Goal: Ask a question: Seek information or help from site administrators or community

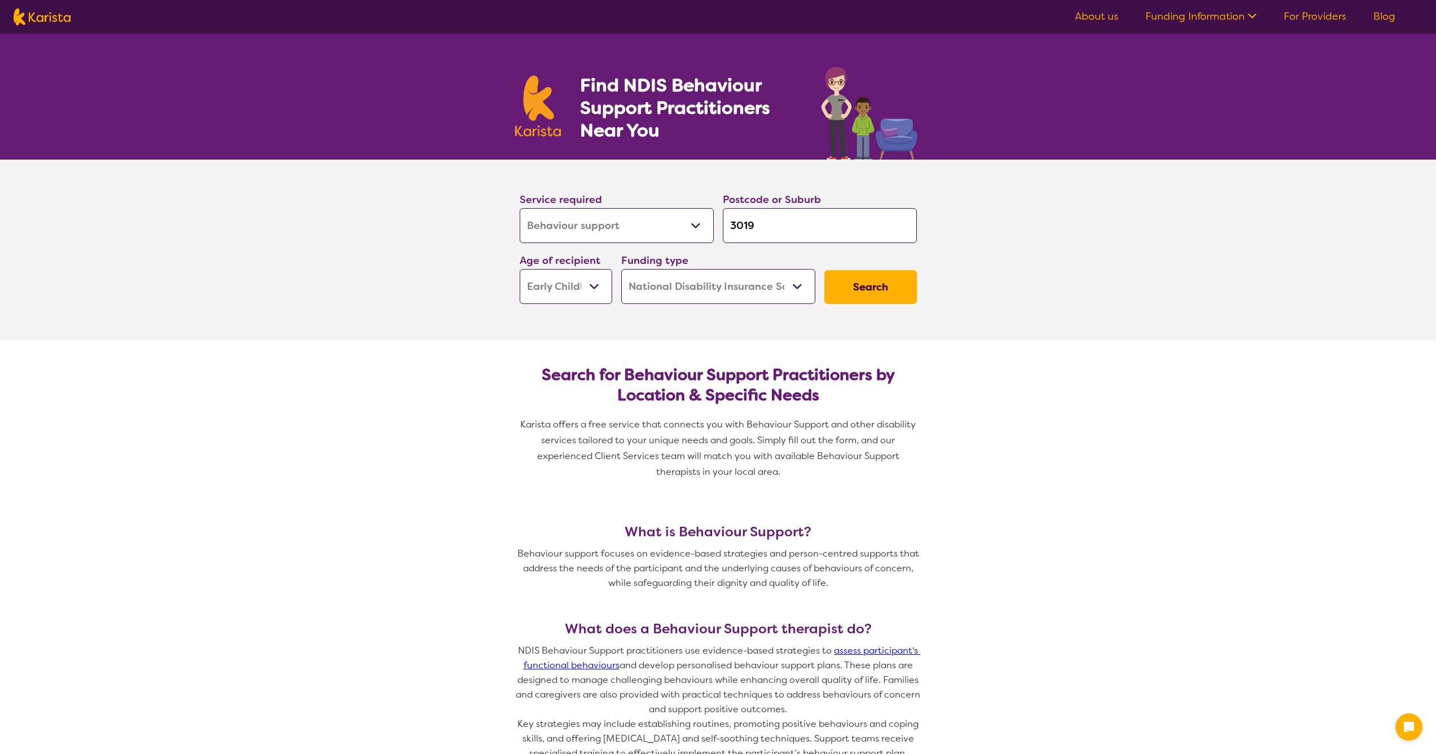
select select "Behaviour support"
select select "EC"
select select "NDIS"
select select "Behaviour support"
select select "EC"
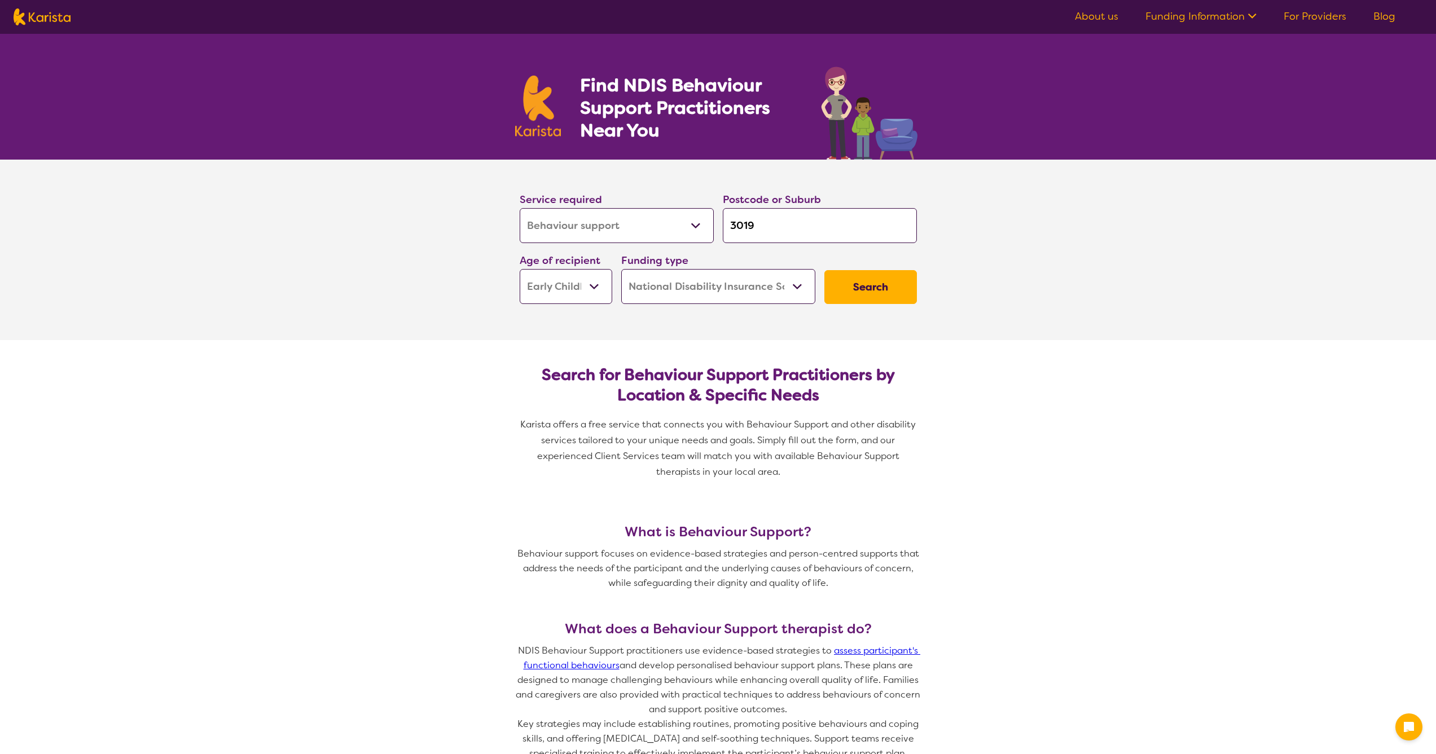
select select "NDIS"
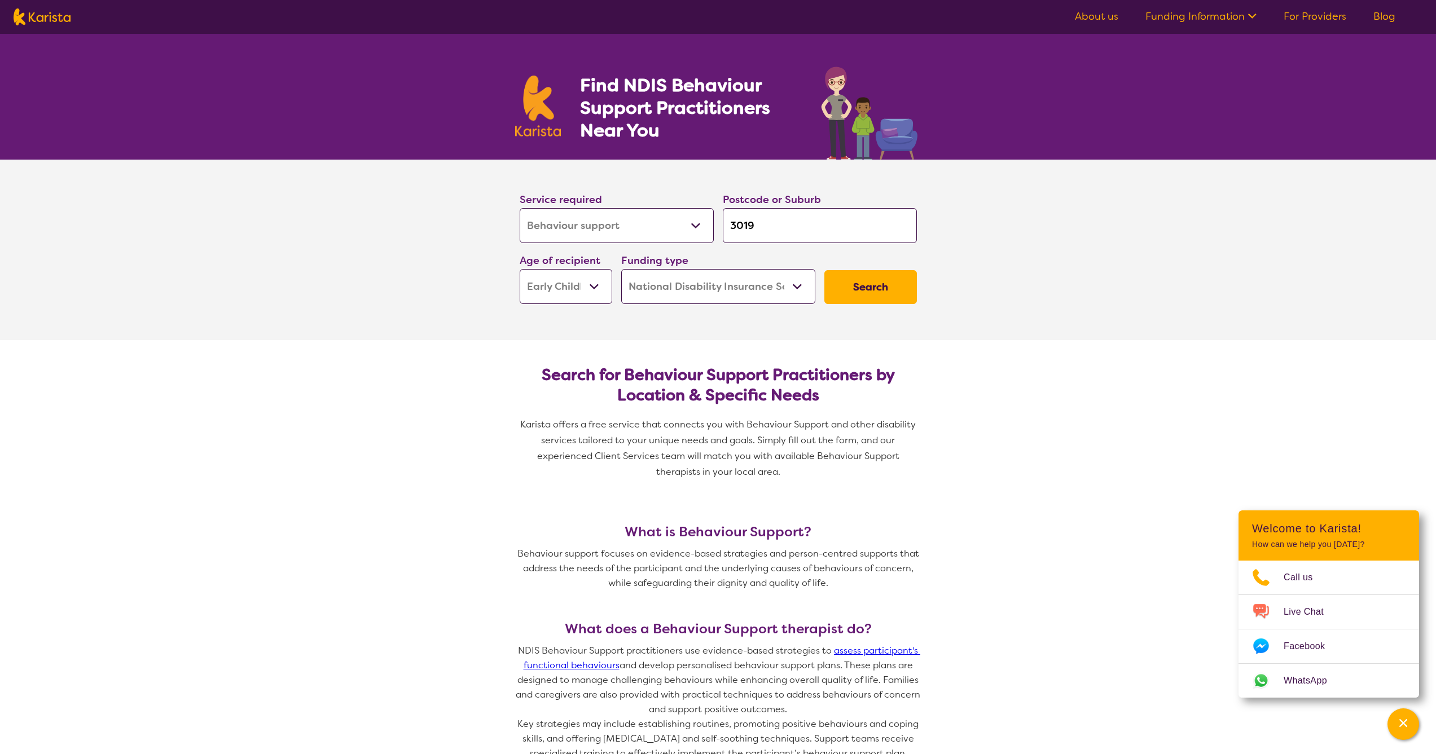
click at [814, 238] on input "3019" at bounding box center [820, 225] width 194 height 35
click at [814, 237] on input "3019" at bounding box center [820, 225] width 194 height 35
type input "3"
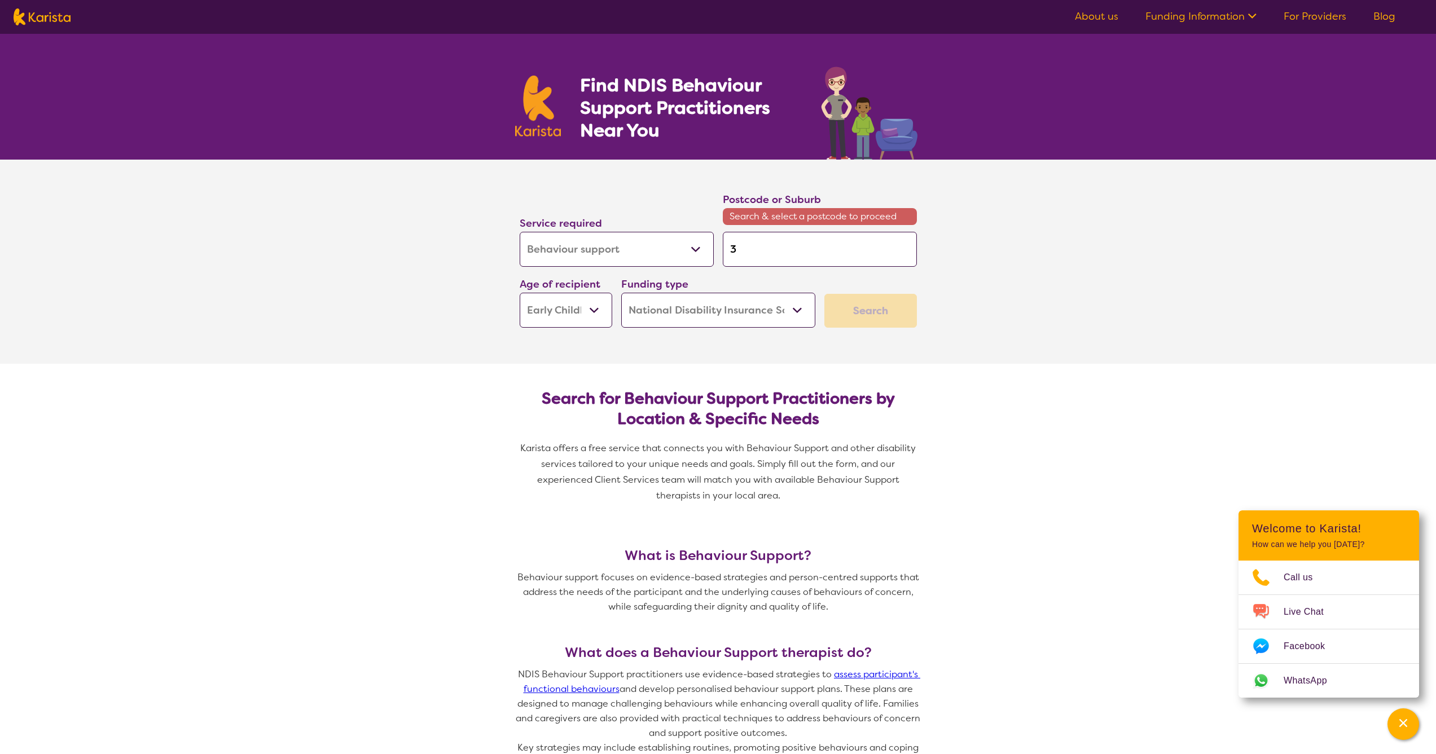
type input "31"
type input "317"
type input "3171"
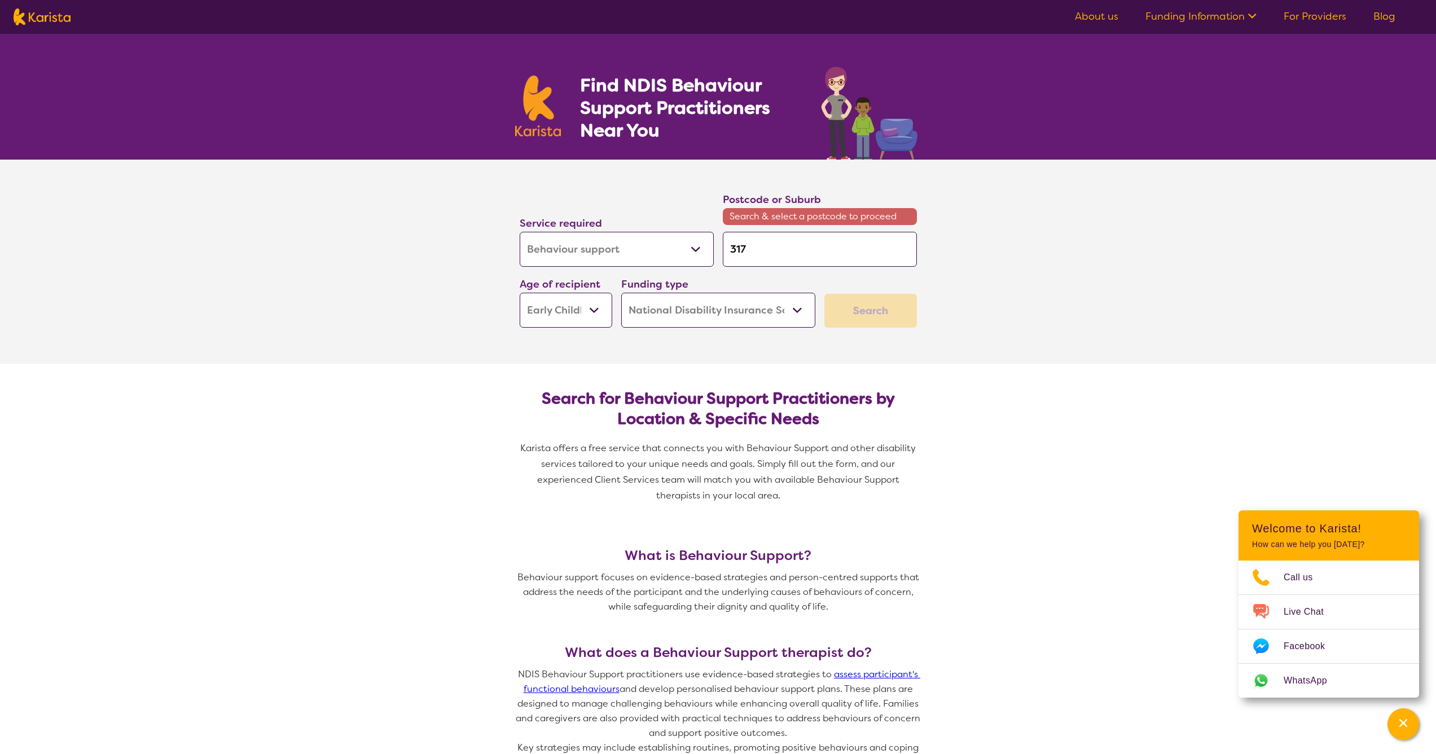
type input "3171"
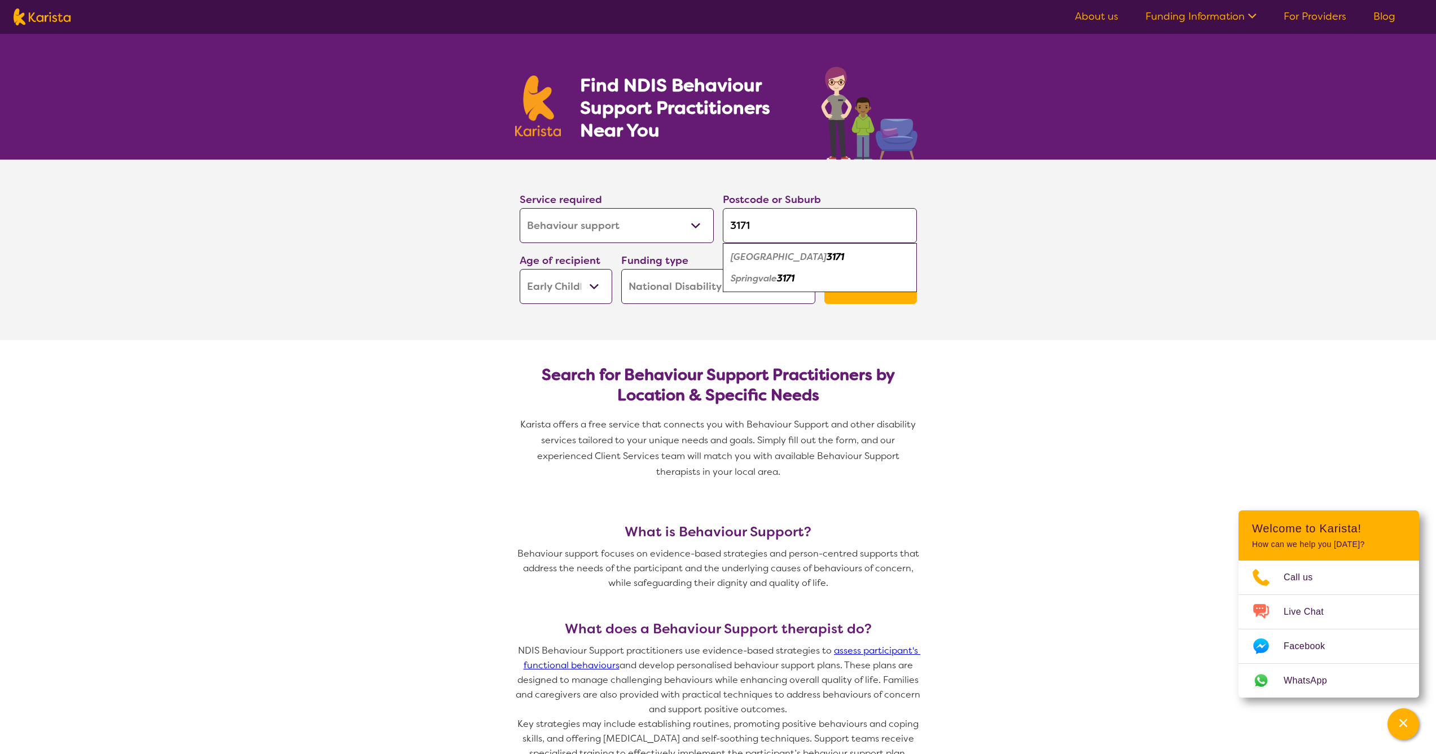
type input "3171"
click at [795, 276] on em "3171" at bounding box center [785, 279] width 17 height 12
click at [879, 284] on button "Search" at bounding box center [870, 287] width 93 height 34
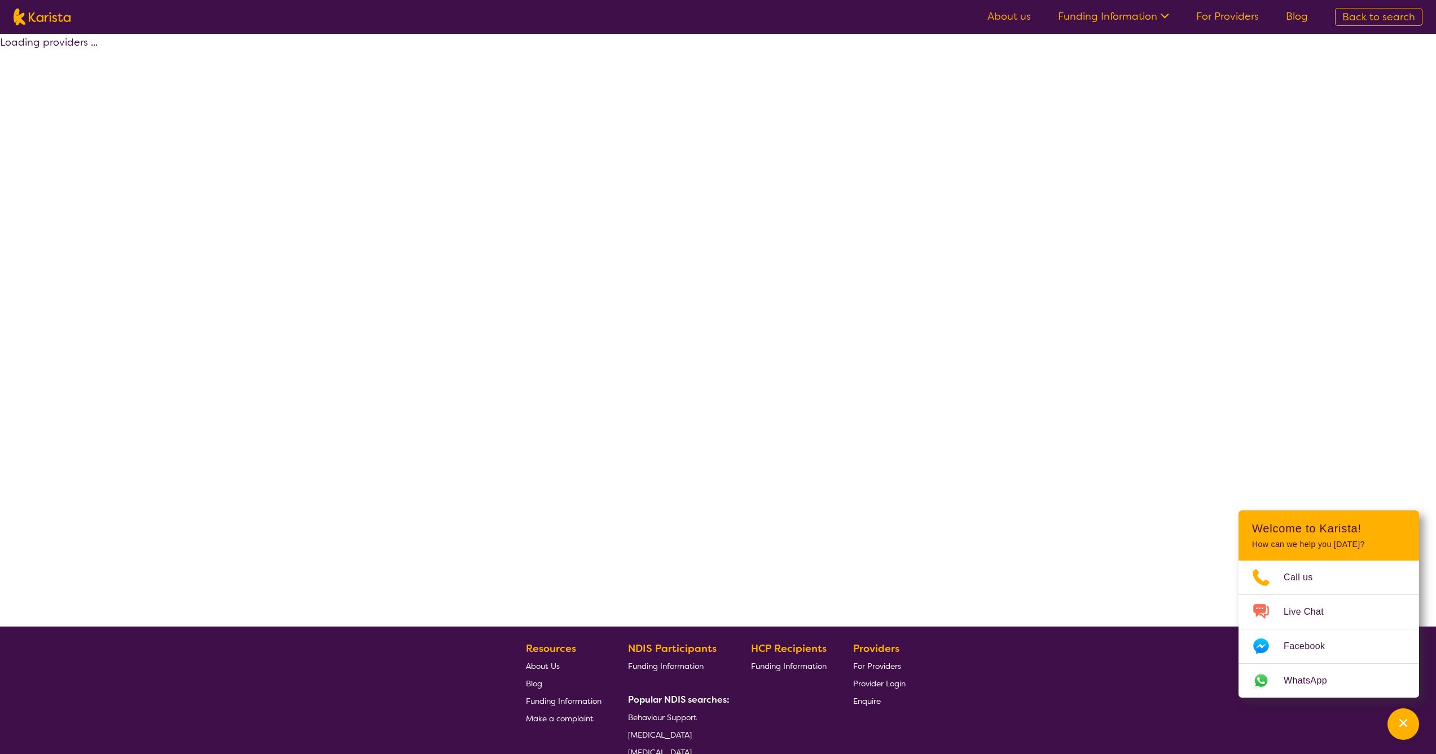
select select "by_score"
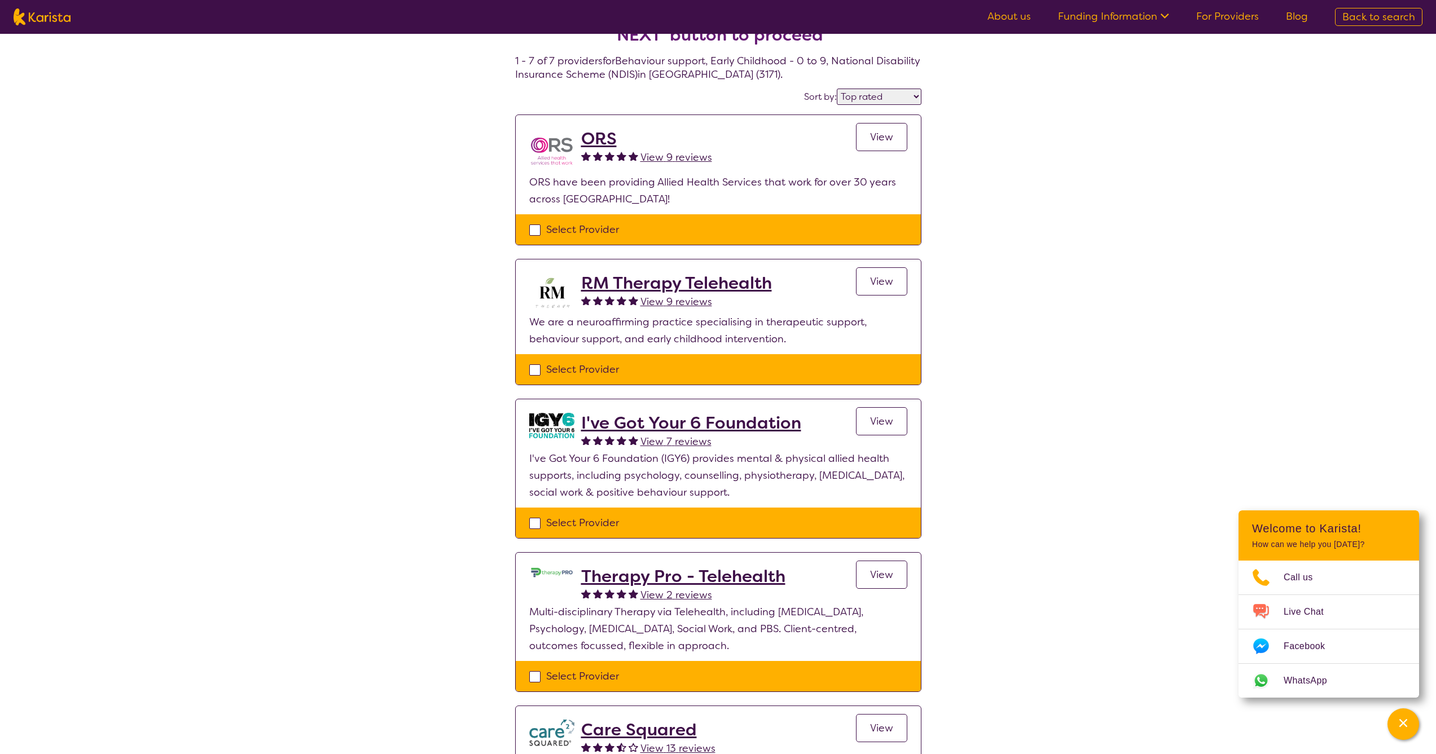
scroll to position [106, 0]
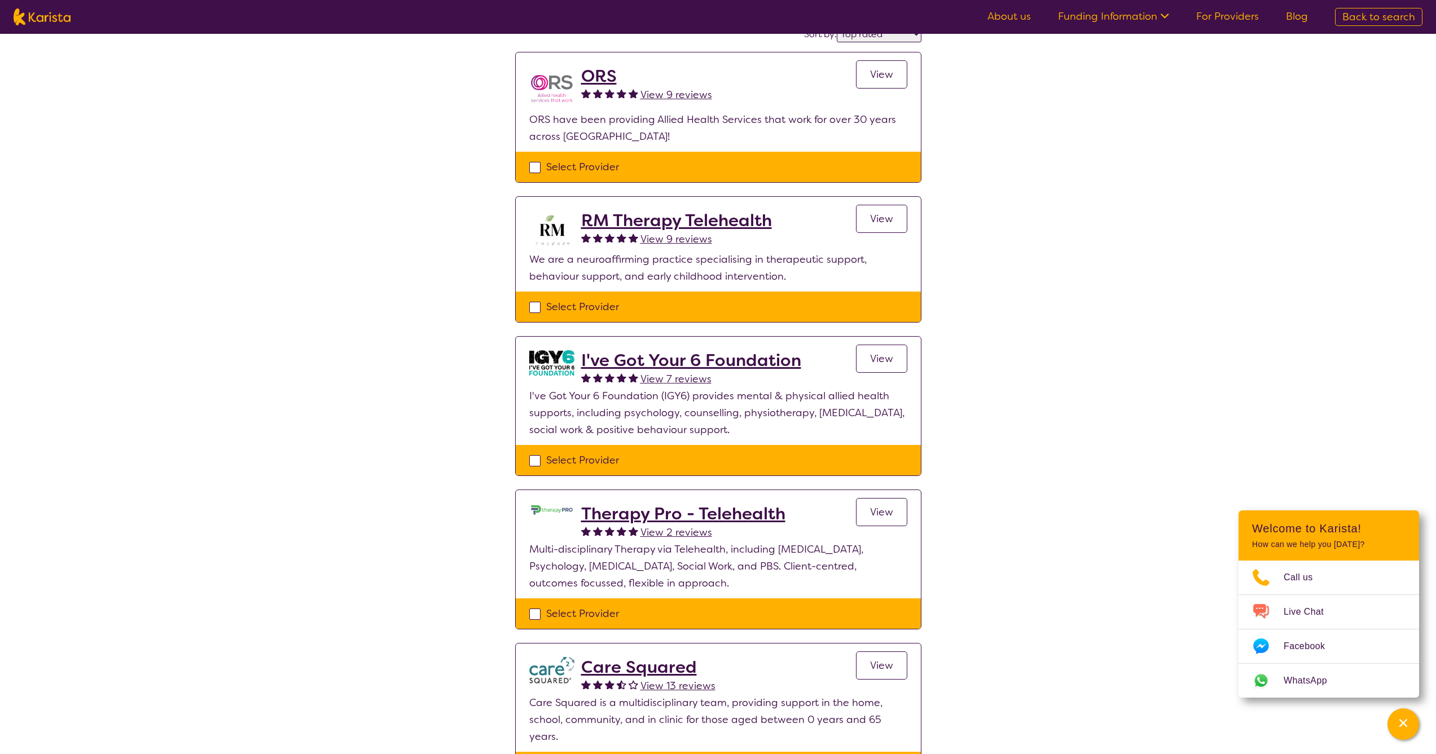
click at [722, 510] on h2 "Therapy Pro - Telehealth" at bounding box center [683, 514] width 204 height 20
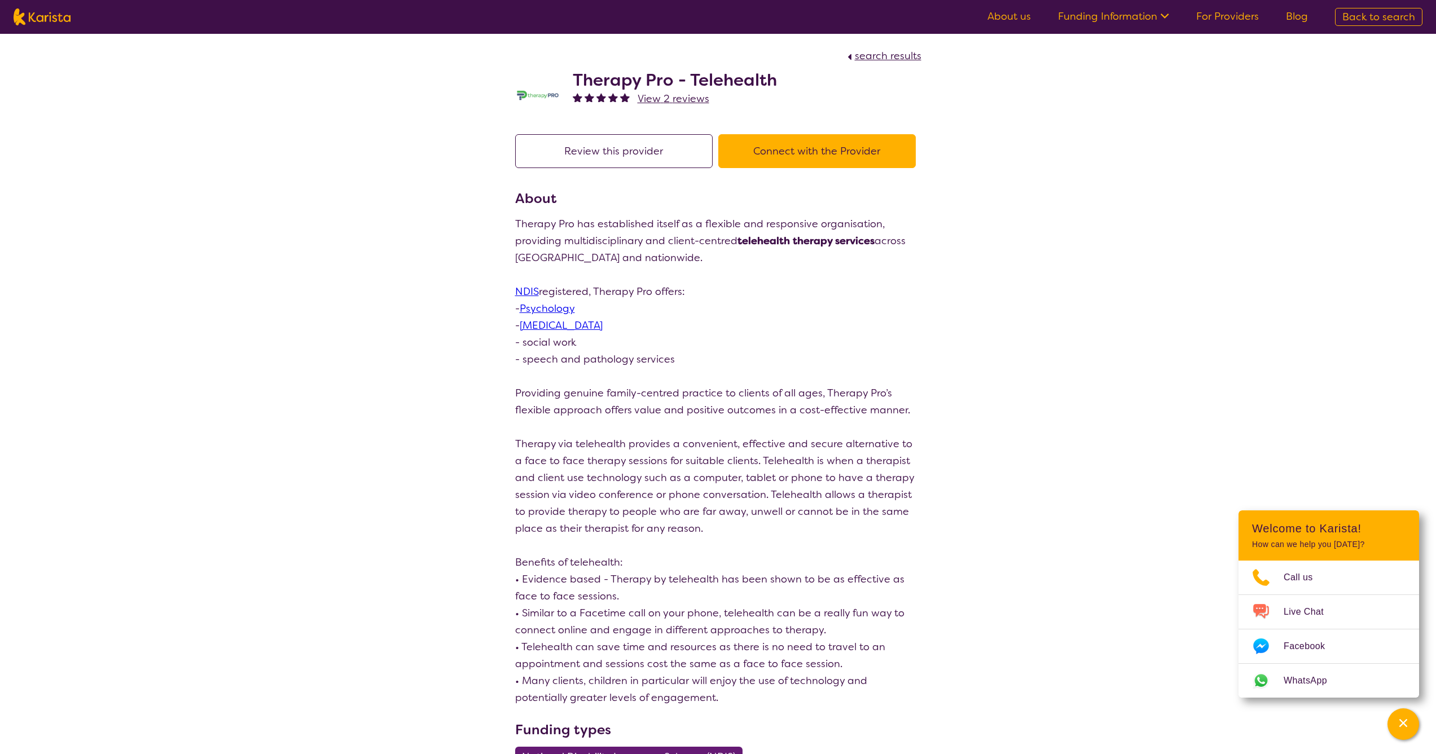
click at [850, 165] on button "Connect with the Provider" at bounding box center [817, 151] width 198 height 34
